Goal: Navigation & Orientation: Find specific page/section

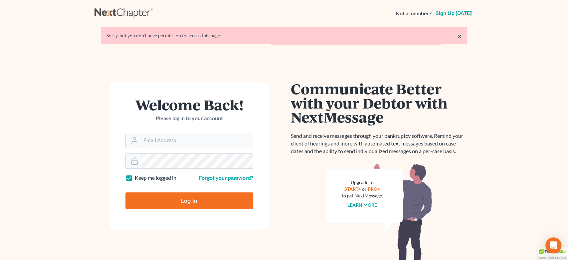
type input "[EMAIL_ADDRESS][DOMAIN_NAME]"
click at [173, 202] on input "Log In" at bounding box center [189, 200] width 128 height 17
type input "Thinking..."
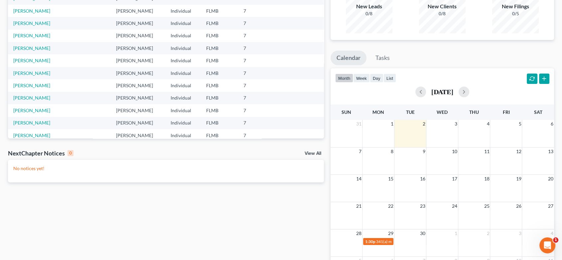
scroll to position [74, 0]
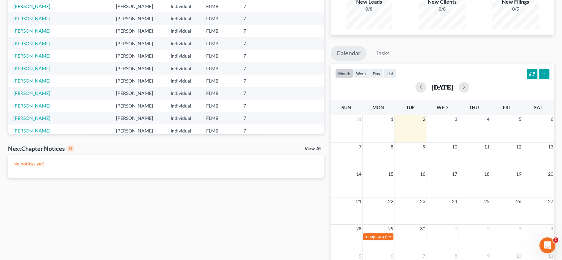
click at [318, 146] on link "View All" at bounding box center [313, 148] width 17 height 5
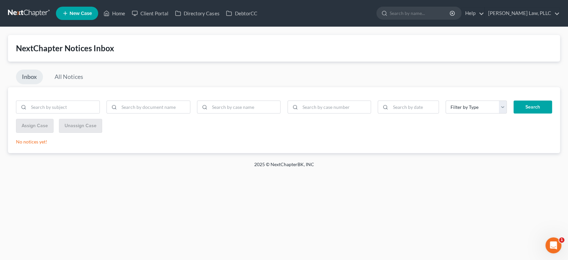
click at [36, 14] on link at bounding box center [29, 13] width 43 height 12
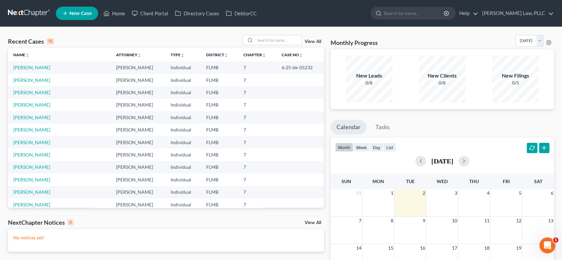
scroll to position [45, 0]
